Goal: Information Seeking & Learning: Learn about a topic

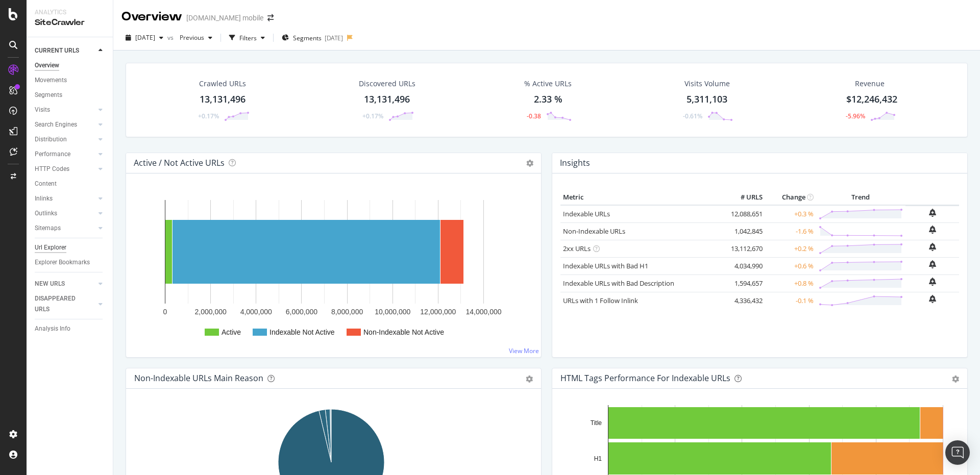
click at [48, 247] on div "Url Explorer" at bounding box center [51, 247] width 32 height 11
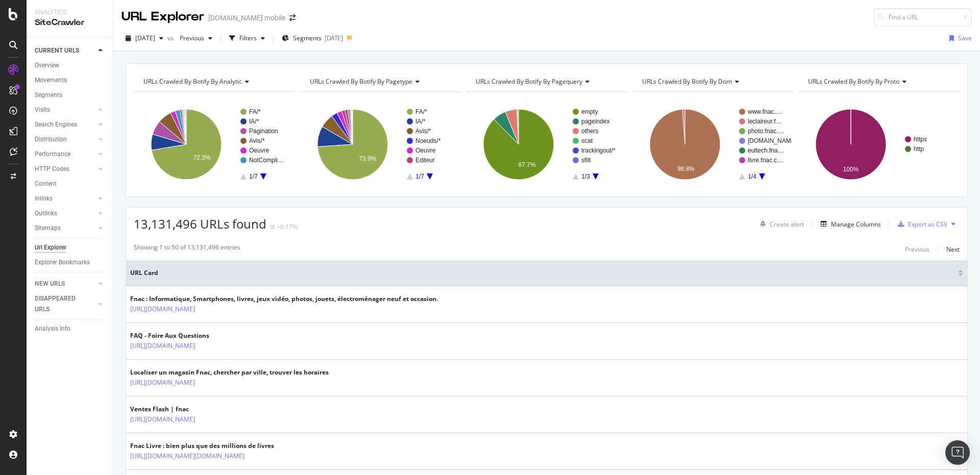
click at [312, 46] on div "[DATE] vs Previous Filters Segments [DATE] Save" at bounding box center [546, 40] width 867 height 20
click at [315, 38] on span "Segments" at bounding box center [307, 38] width 29 height 9
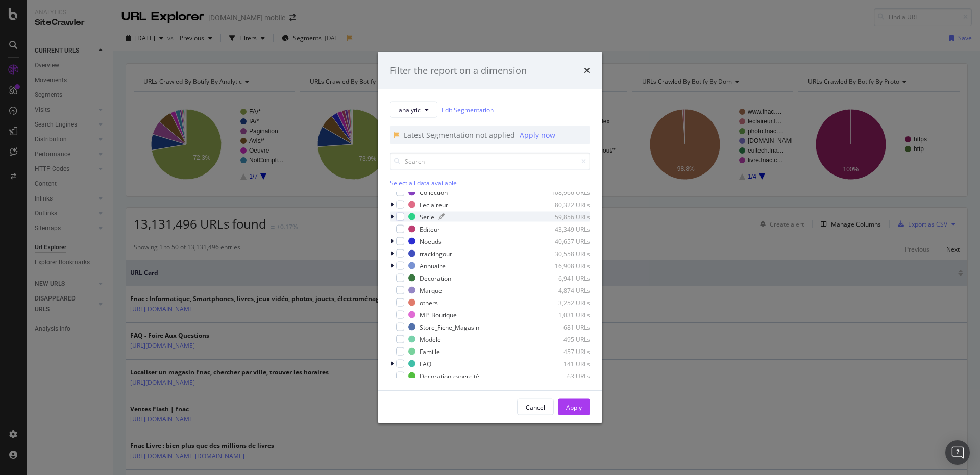
scroll to position [102, 0]
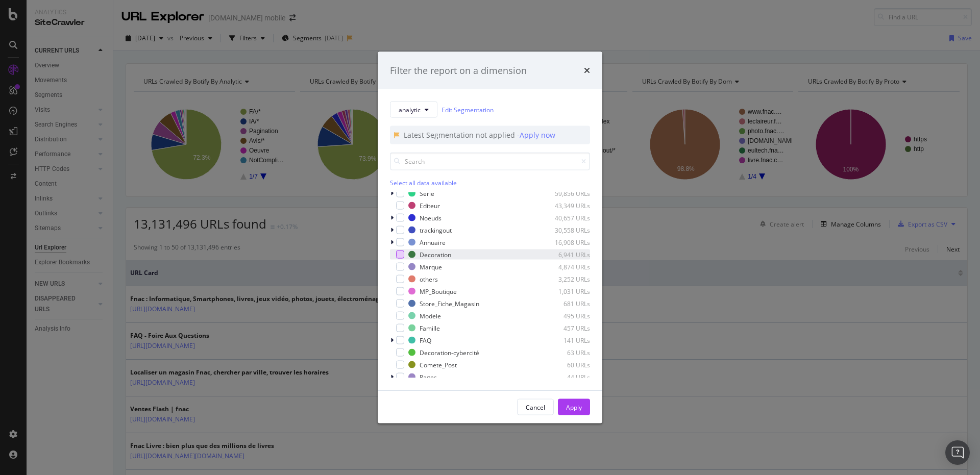
click at [402, 254] on div "modal" at bounding box center [400, 255] width 8 height 8
click at [401, 352] on div "modal" at bounding box center [400, 353] width 8 height 8
click at [575, 407] on div "Apply" at bounding box center [574, 407] width 16 height 9
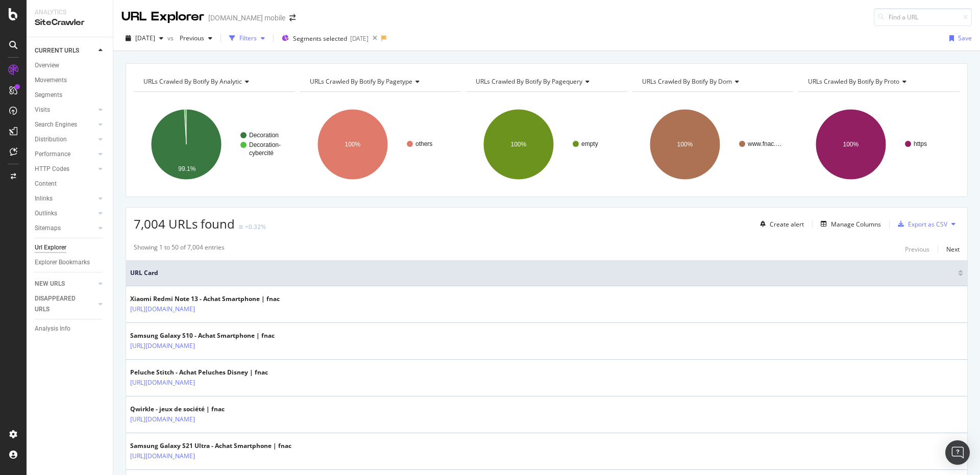
click at [262, 43] on div "Filters" at bounding box center [247, 38] width 44 height 15
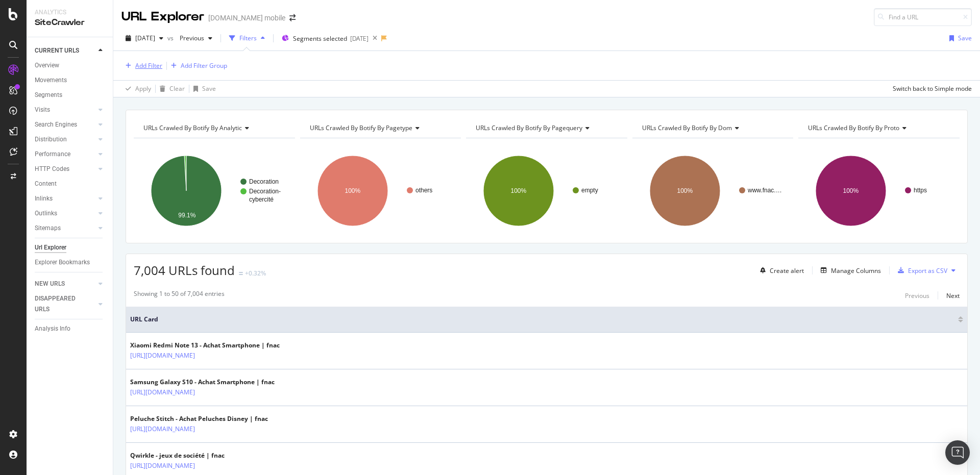
click at [136, 68] on div "Add Filter" at bounding box center [148, 65] width 27 height 9
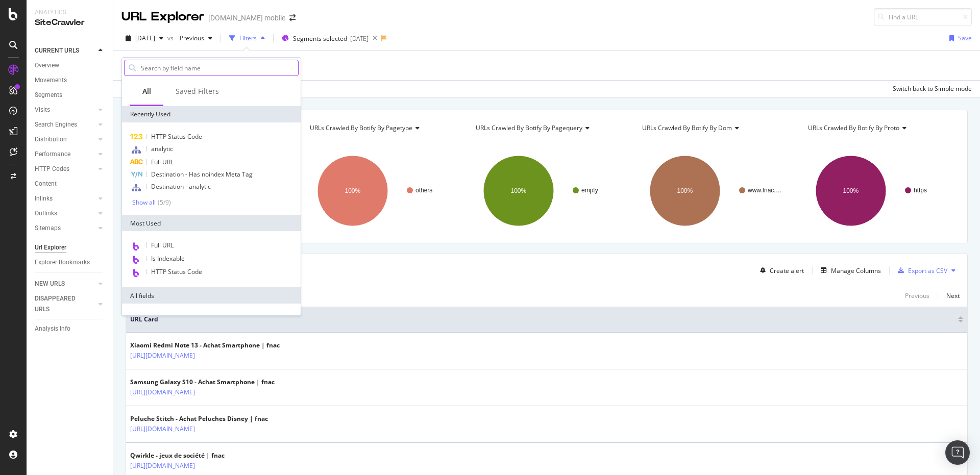
click at [164, 73] on input "text" at bounding box center [219, 67] width 158 height 15
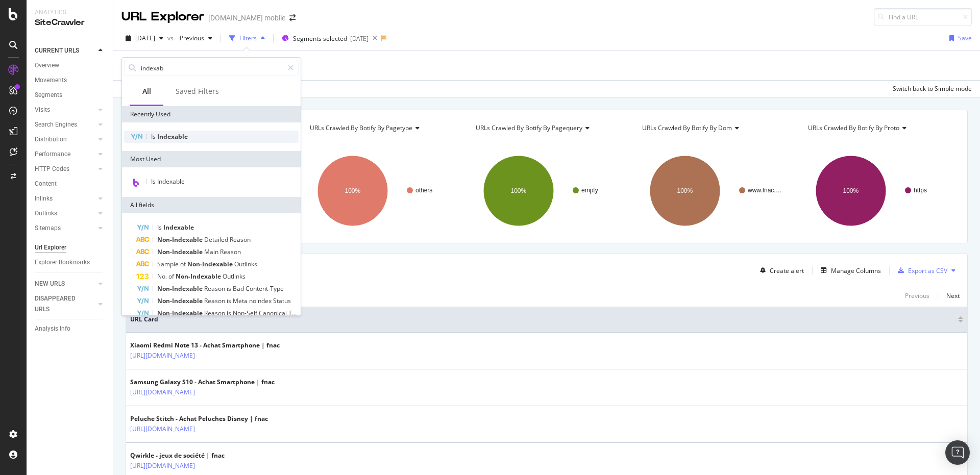
type input "indexab"
click at [199, 132] on div "Is Indexable" at bounding box center [211, 137] width 175 height 12
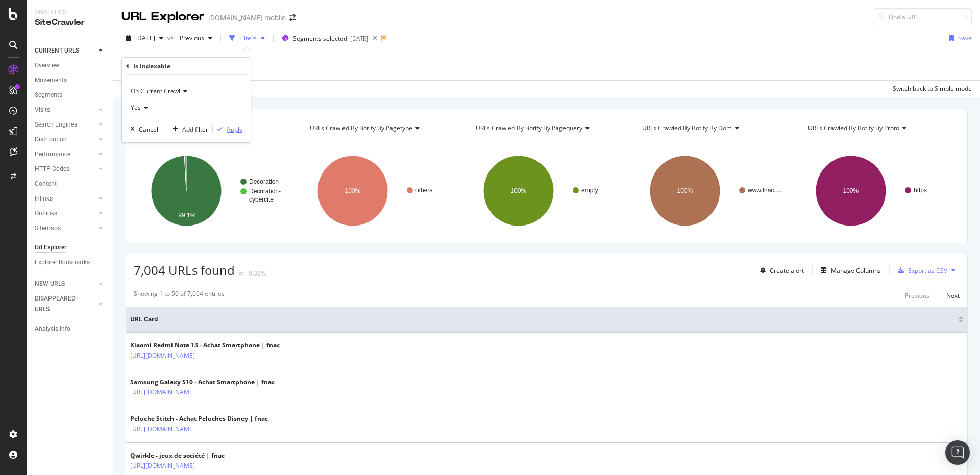
click at [233, 131] on div "Apply" at bounding box center [235, 129] width 16 height 9
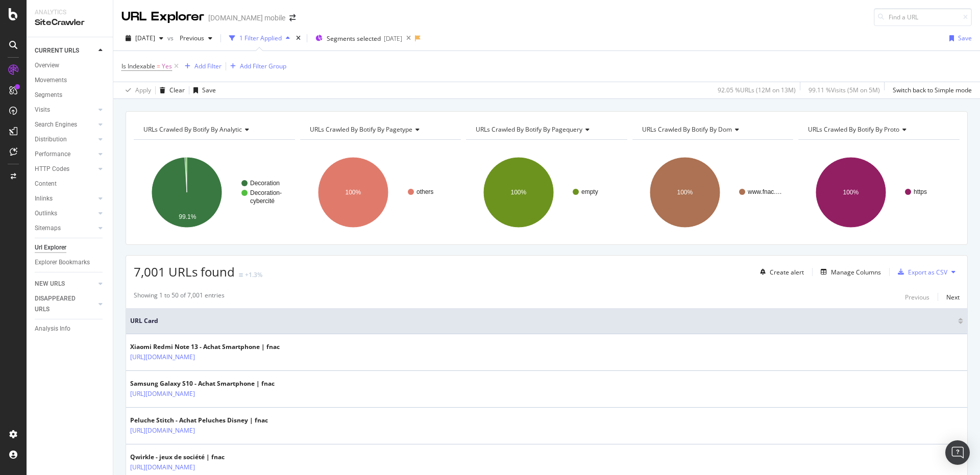
click at [316, 68] on div "Is Indexable = Yes Add Filter Add Filter Group" at bounding box center [546, 66] width 850 height 31
click at [216, 66] on div "Add Filter" at bounding box center [207, 66] width 27 height 9
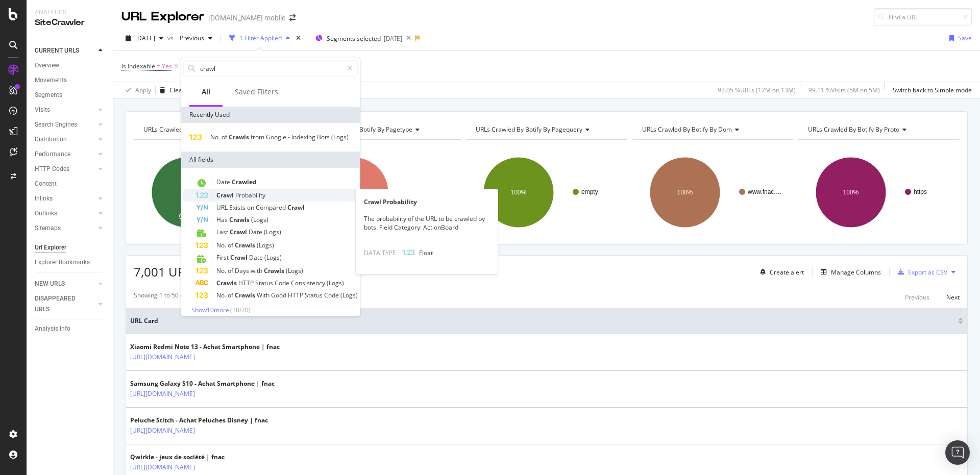
scroll to position [15, 0]
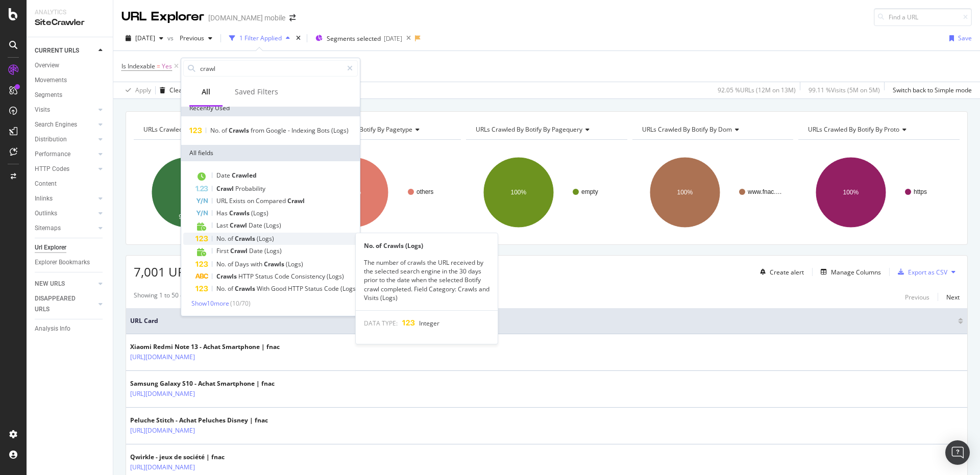
type input "crawl"
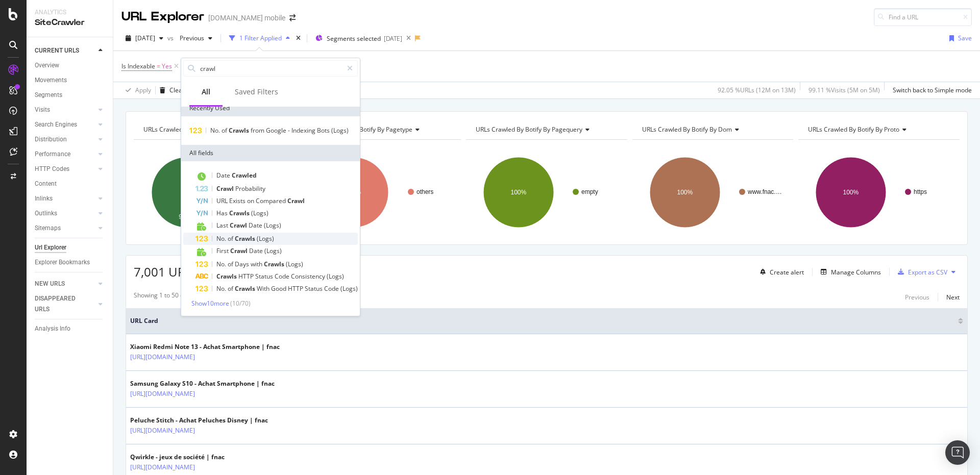
click at [255, 242] on span "Crawls" at bounding box center [246, 238] width 22 height 9
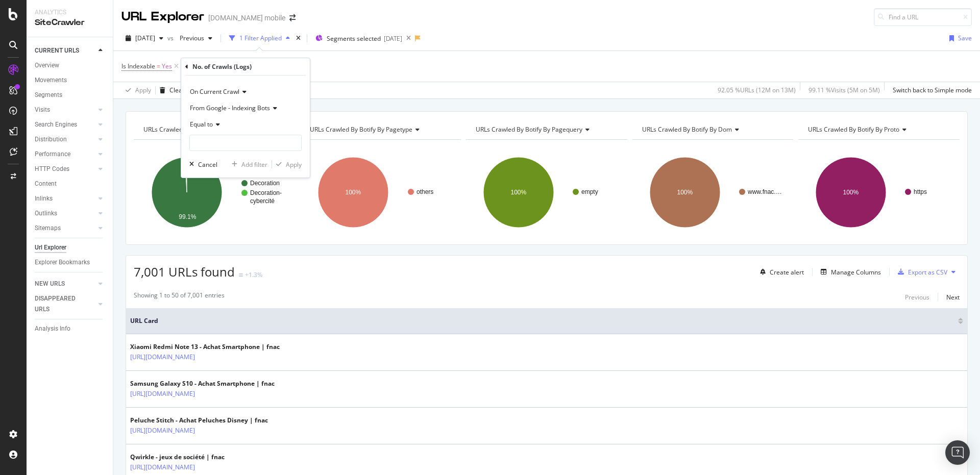
click at [214, 128] on icon at bounding box center [216, 124] width 7 height 6
click at [217, 201] on span "Greater than" at bounding box center [212, 198] width 37 height 9
click at [219, 146] on input "number" at bounding box center [245, 143] width 112 height 16
type input "0"
click at [293, 166] on div "Apply" at bounding box center [294, 164] width 16 height 9
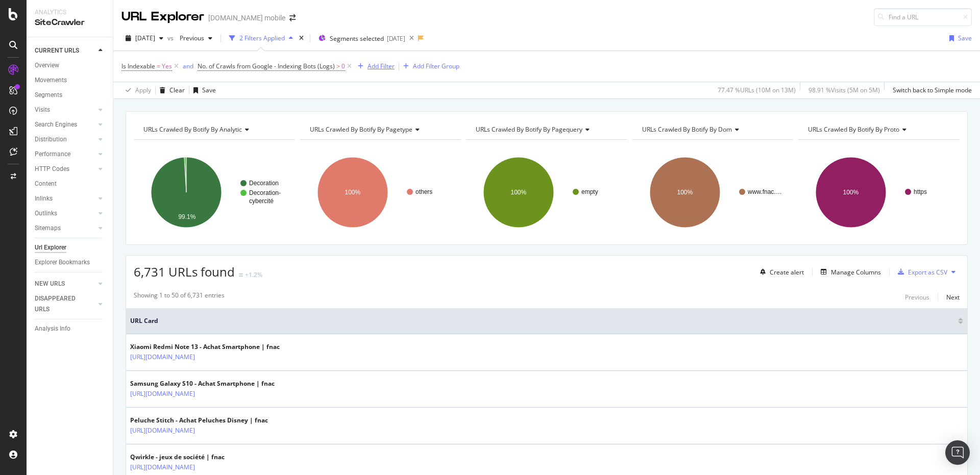
click at [368, 66] on div "Add Filter" at bounding box center [380, 66] width 27 height 9
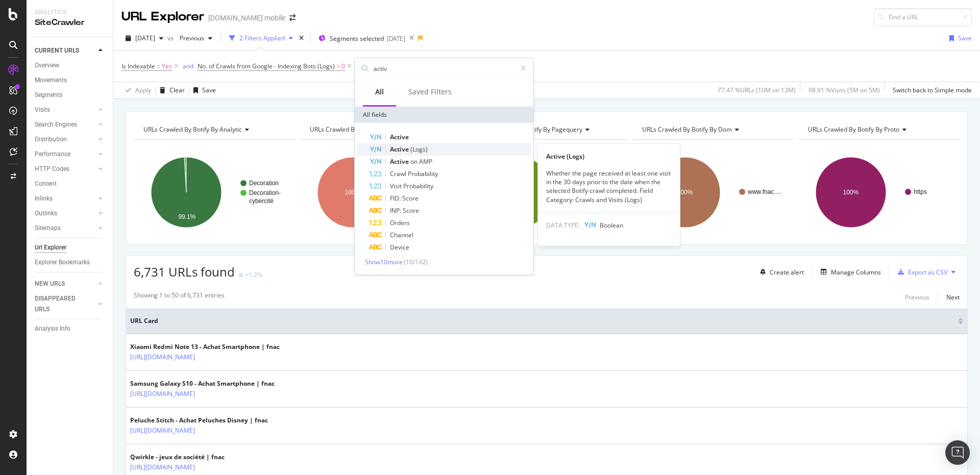
type input "activ"
click at [426, 152] on span "(Logs)" at bounding box center [418, 149] width 17 height 9
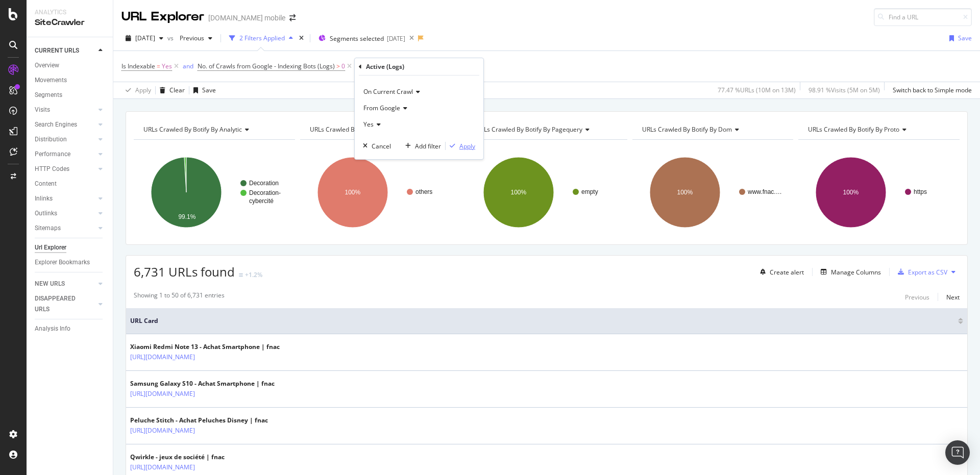
click at [461, 144] on div "Apply" at bounding box center [467, 146] width 16 height 9
drag, startPoint x: 351, startPoint y: 66, endPoint x: 196, endPoint y: 65, distance: 154.1
click at [351, 66] on icon at bounding box center [349, 66] width 9 height 10
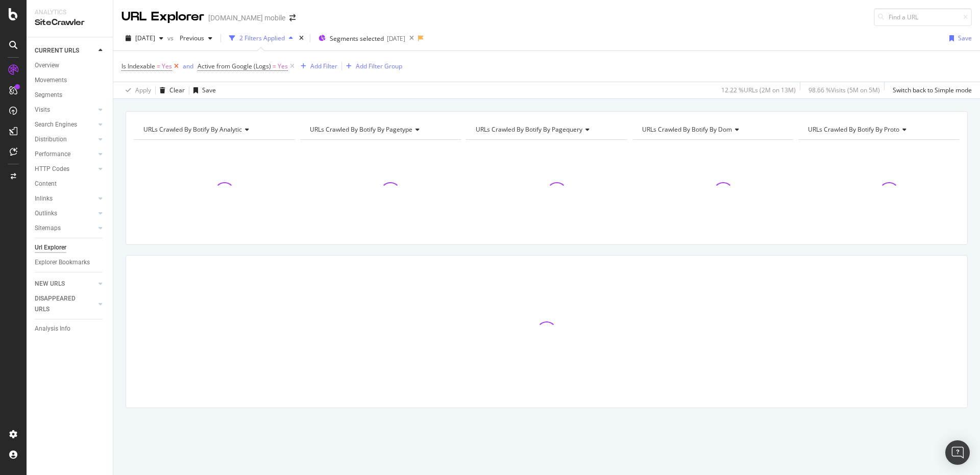
click at [176, 67] on icon at bounding box center [176, 66] width 9 height 10
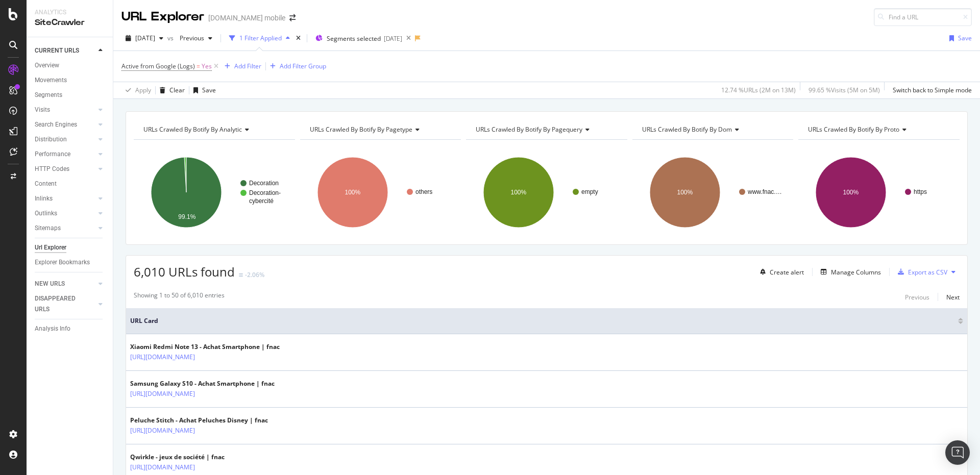
click at [440, 104] on div "URLs Crawled By Botify By analytic Chart (by Value) Table Expand Export as CSV …" at bounding box center [546, 111] width 867 height 24
drag, startPoint x: 281, startPoint y: 103, endPoint x: 278, endPoint y: 93, distance: 9.7
click at [281, 103] on div "URLs Crawled By Botify By analytic Chart (by Value) Table Expand Export as CSV …" at bounding box center [546, 111] width 867 height 24
